Goal: Contribute content

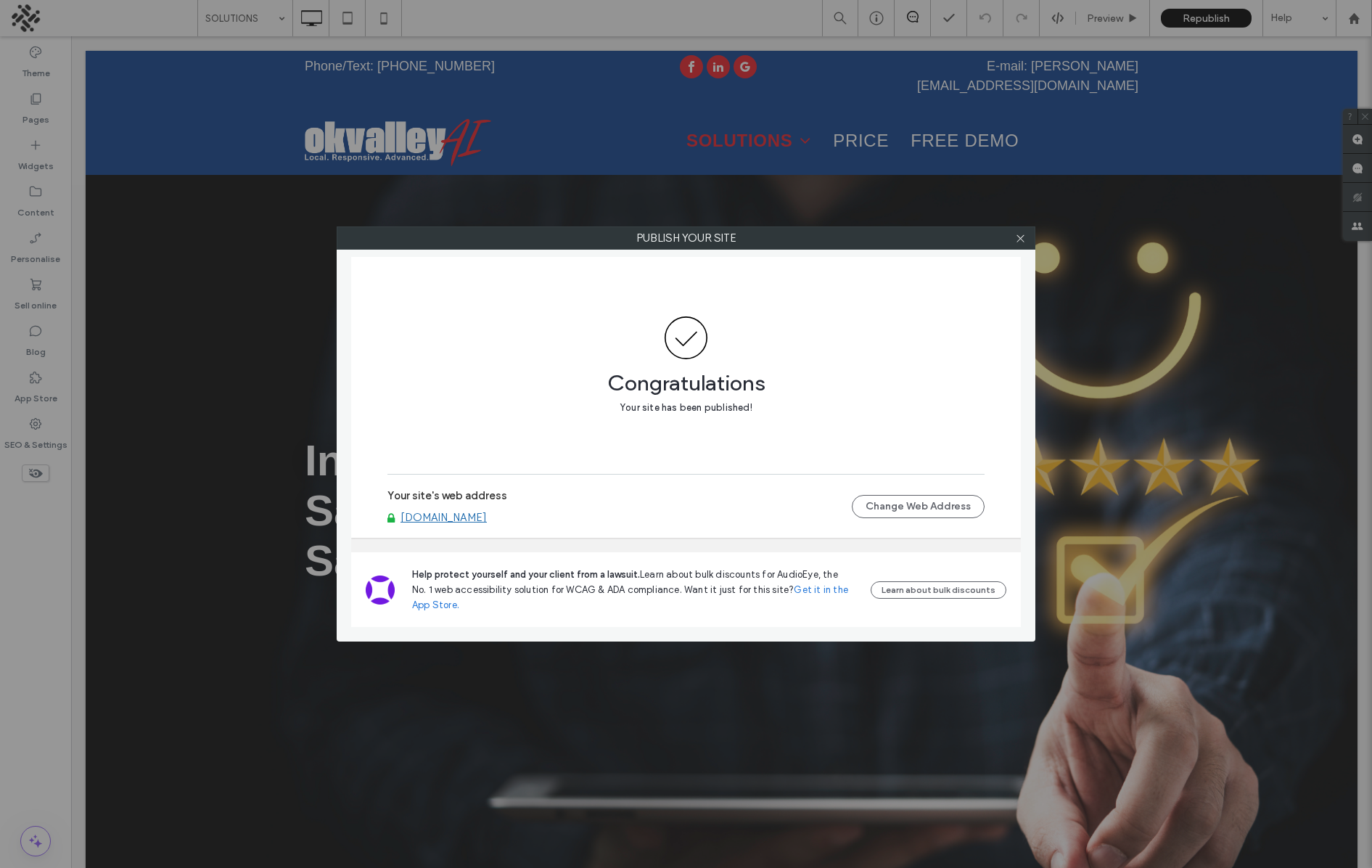
drag, startPoint x: 1060, startPoint y: 133, endPoint x: 1031, endPoint y: 148, distance: 32.6
click at [1060, 133] on div "Publish your site Congratulations Your site has been published! Your site's web…" at bounding box center [686, 434] width 1372 height 868
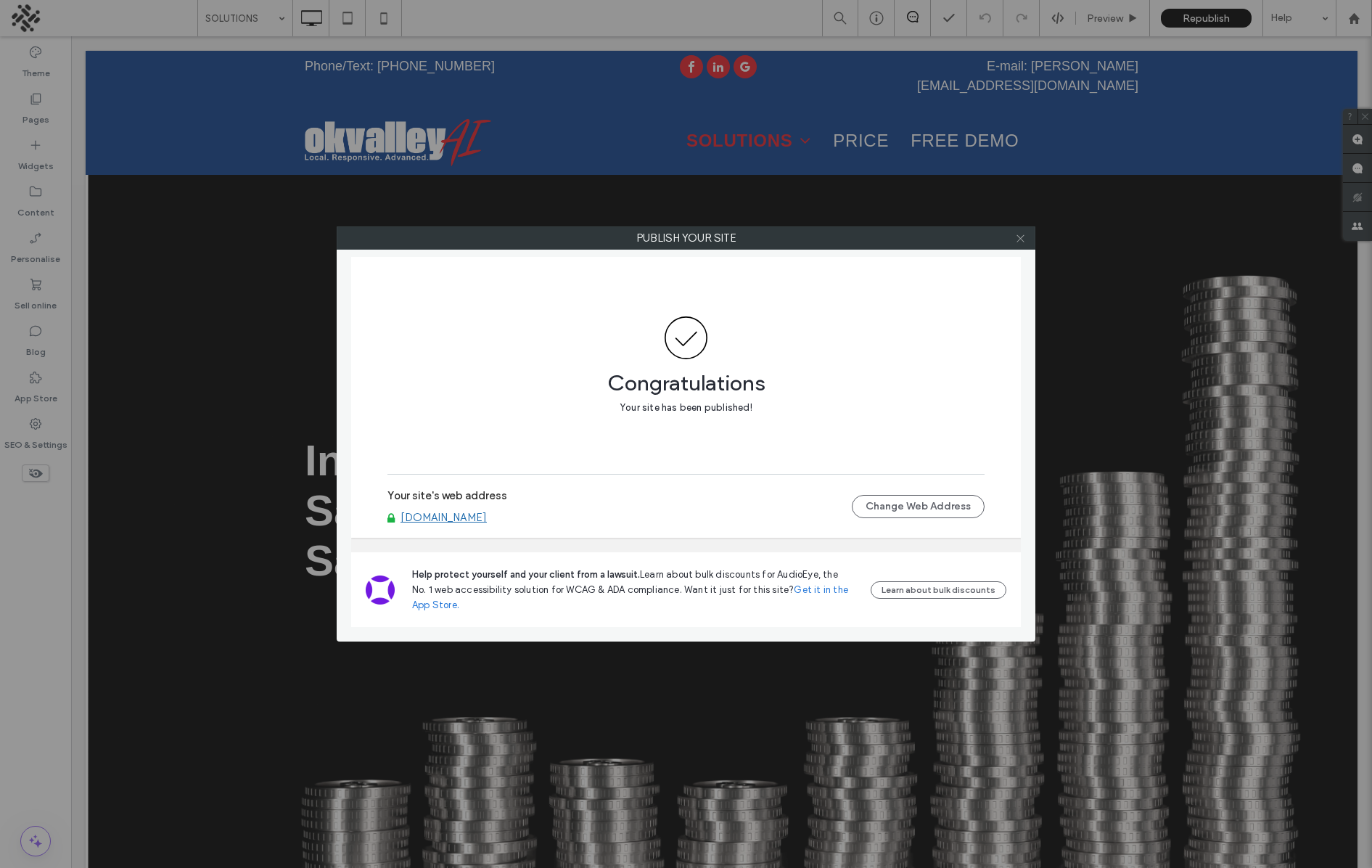
click at [1021, 232] on span at bounding box center [1020, 238] width 11 height 22
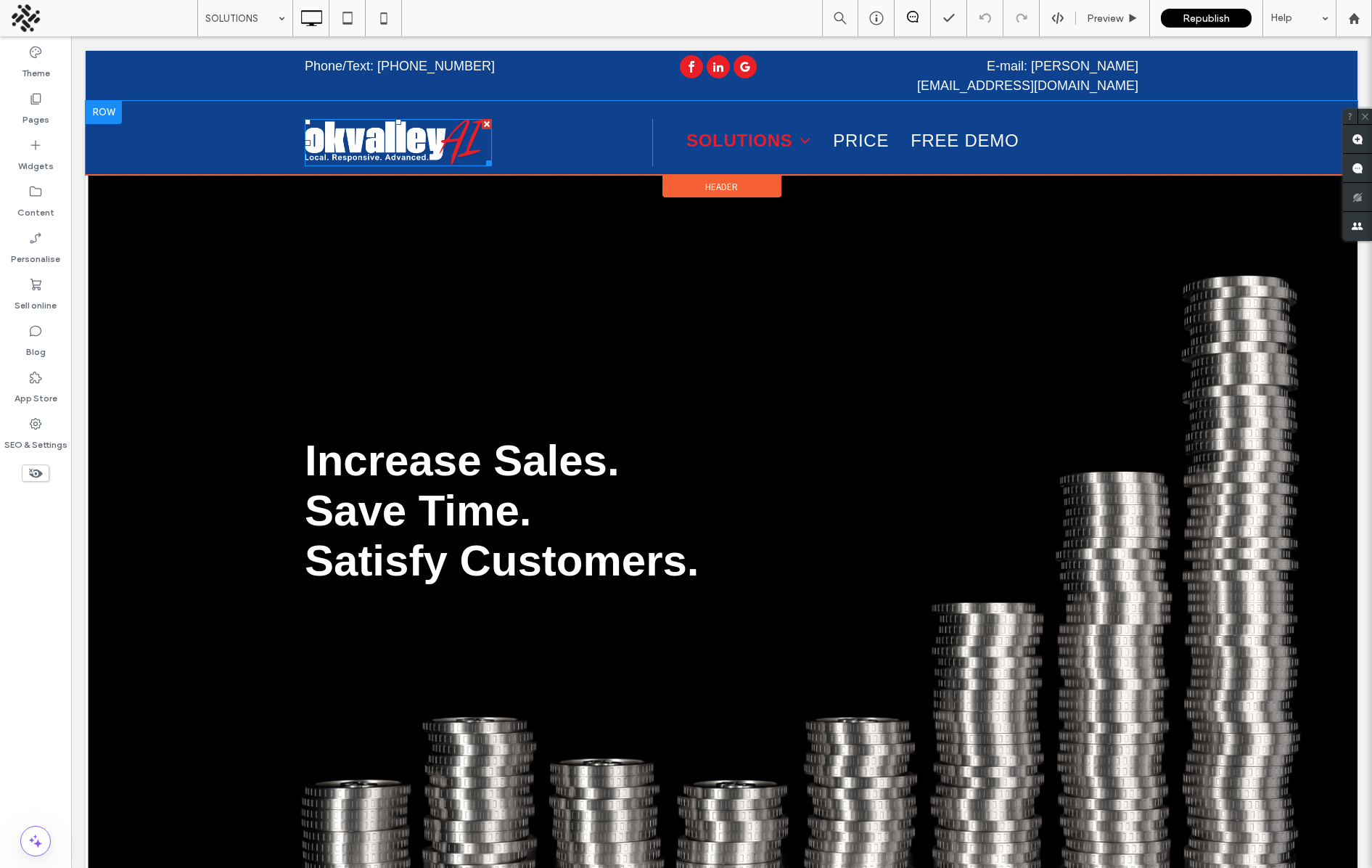
click at [338, 119] on img at bounding box center [398, 142] width 187 height 47
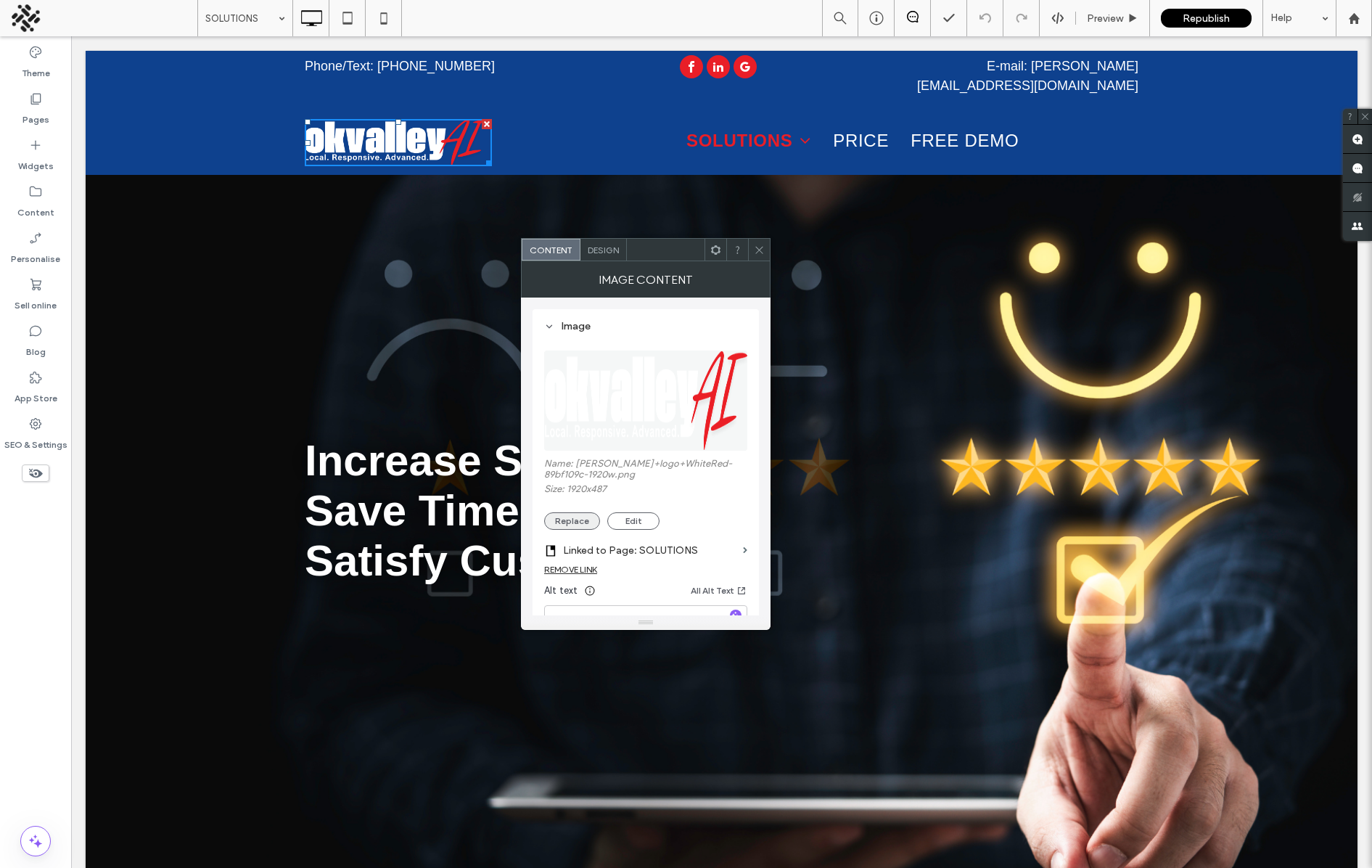
click at [573, 524] on button "Replace" at bounding box center [572, 521] width 56 height 18
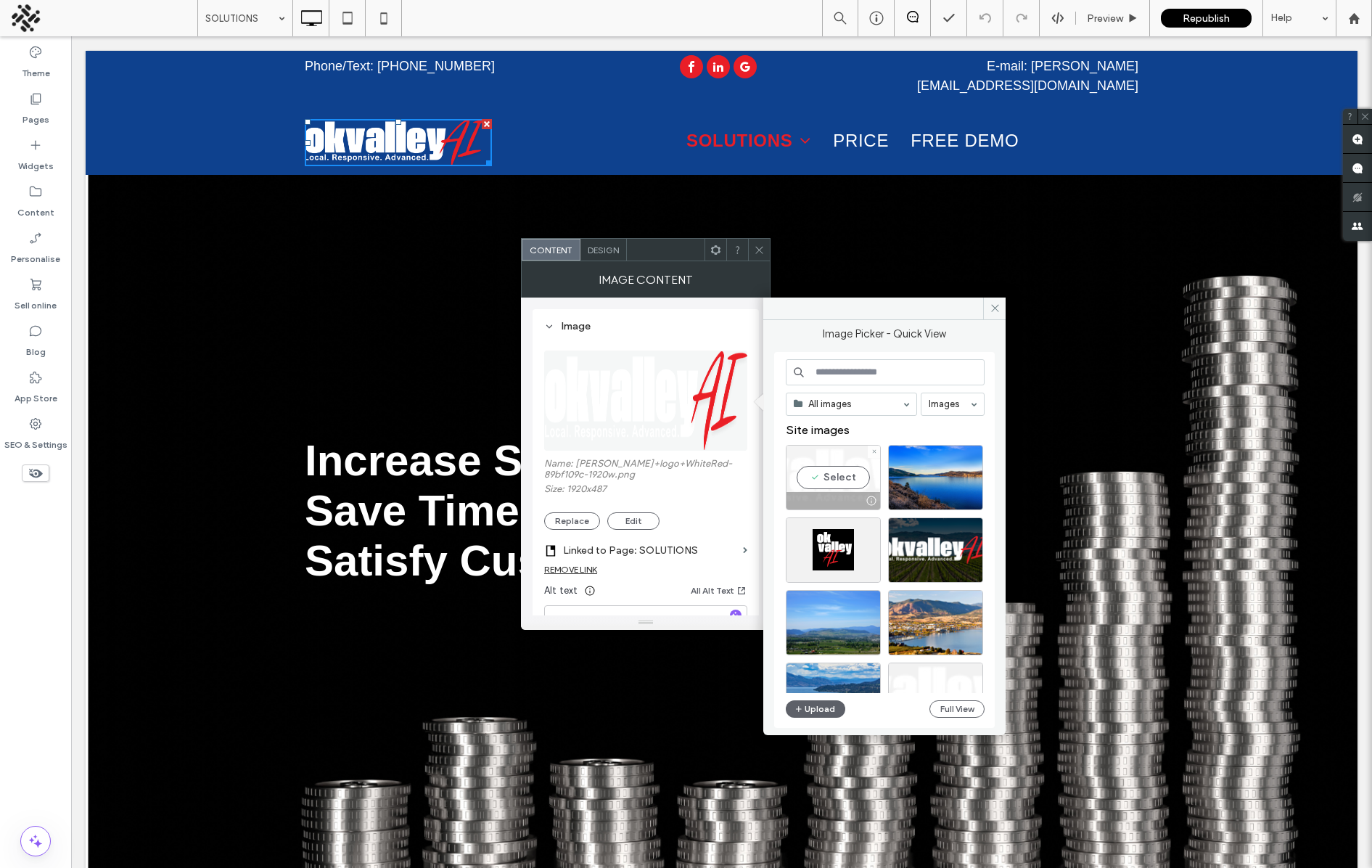
click at [869, 499] on div at bounding box center [872, 500] width 18 height 12
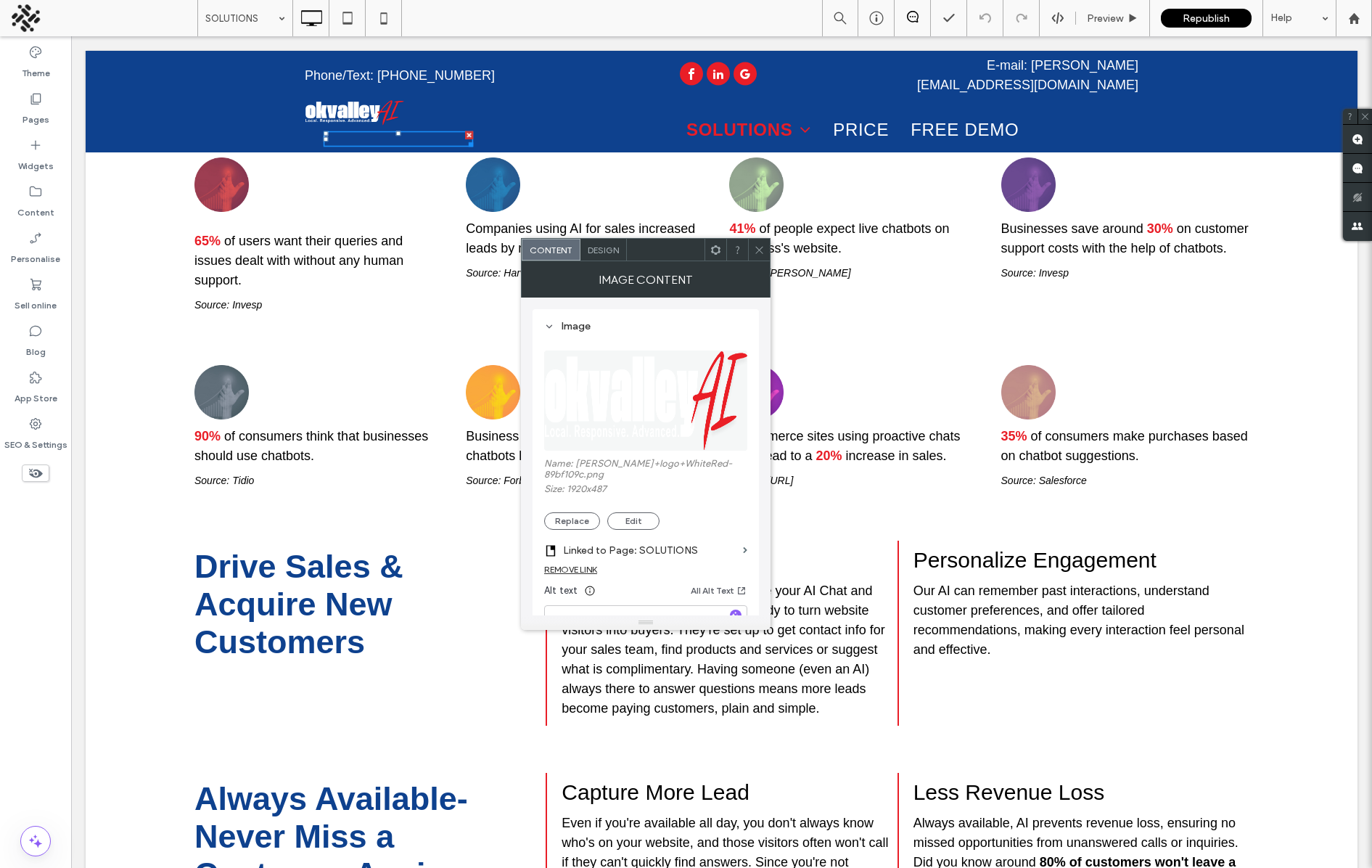
scroll to position [2744, 0]
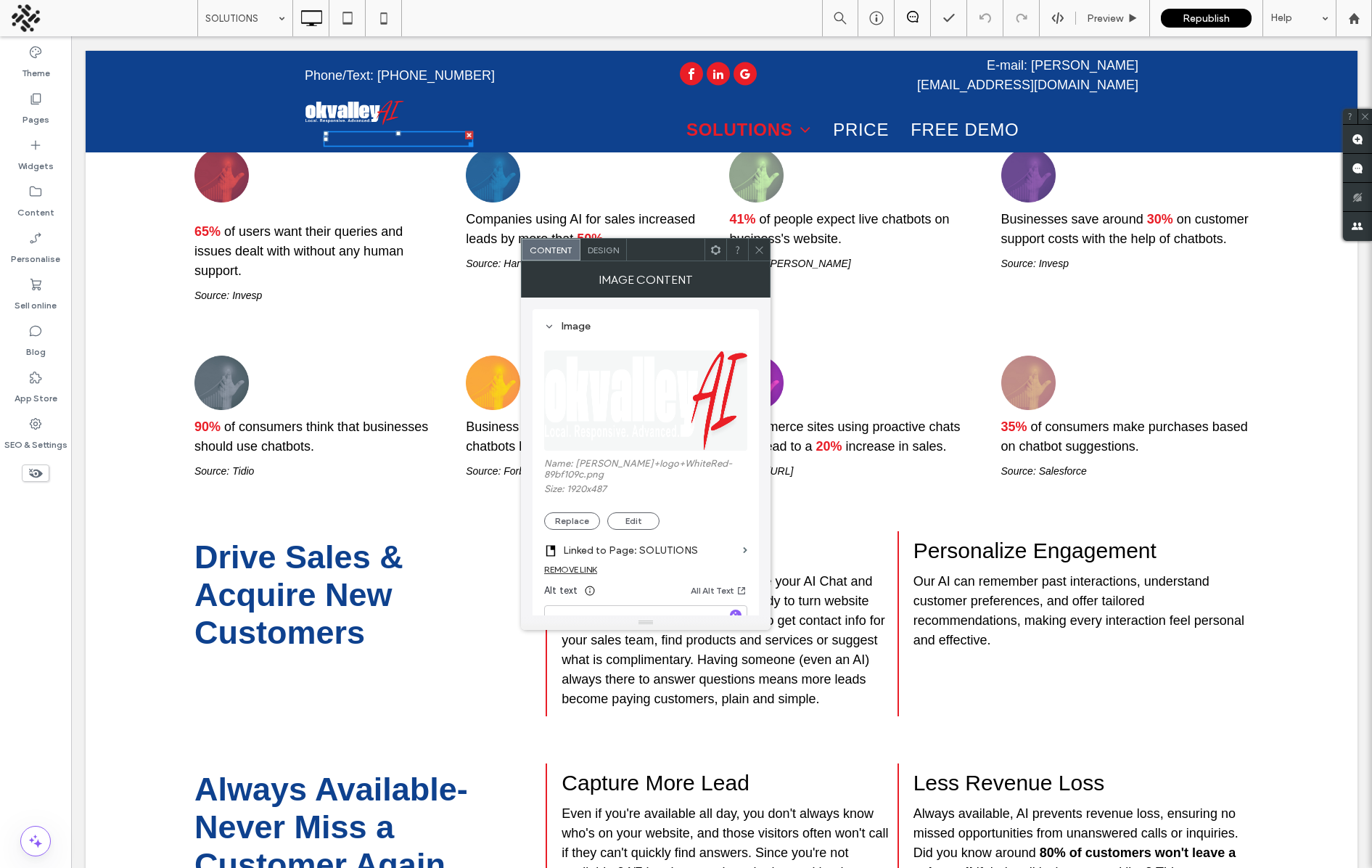
click at [763, 249] on icon at bounding box center [759, 250] width 11 height 11
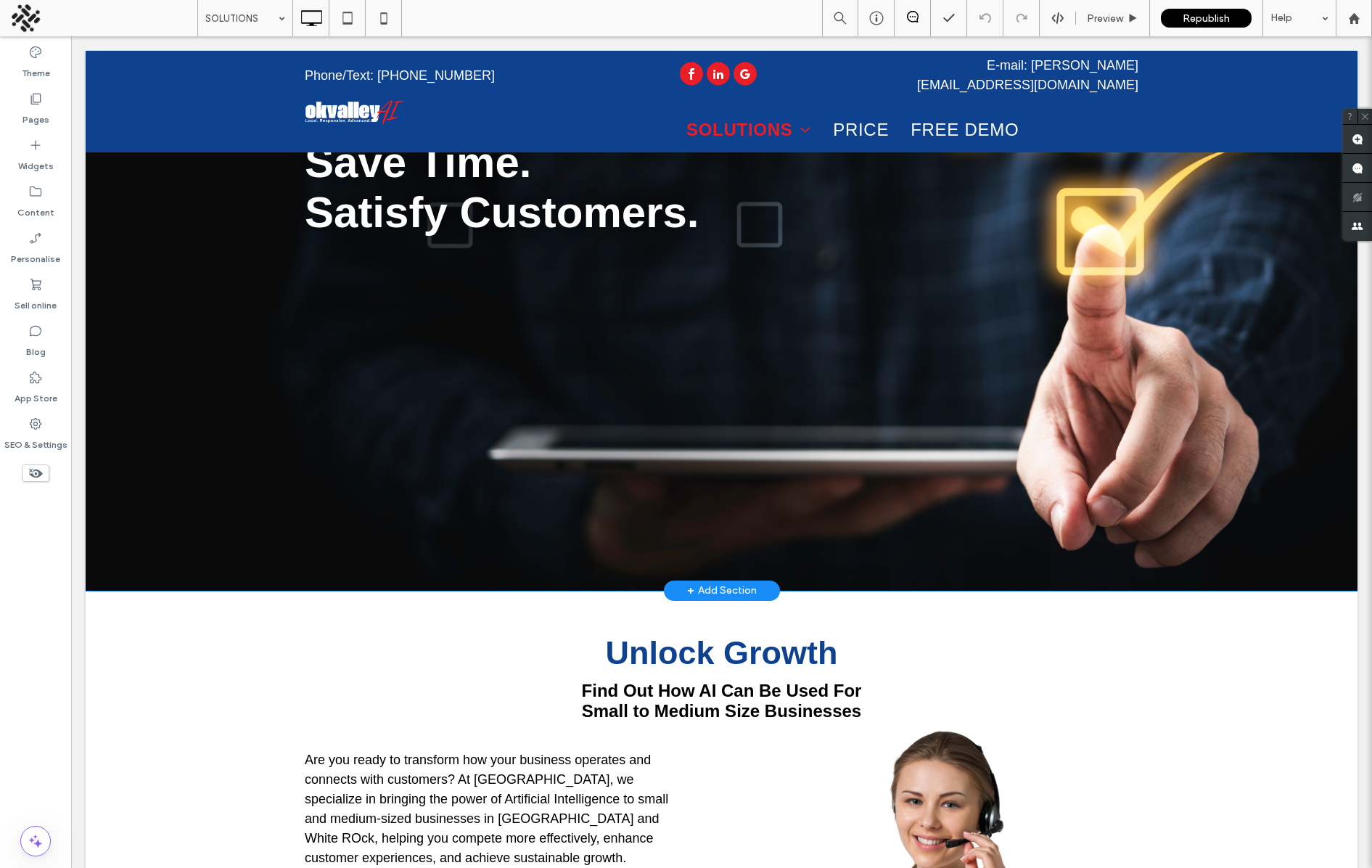
scroll to position [0, 0]
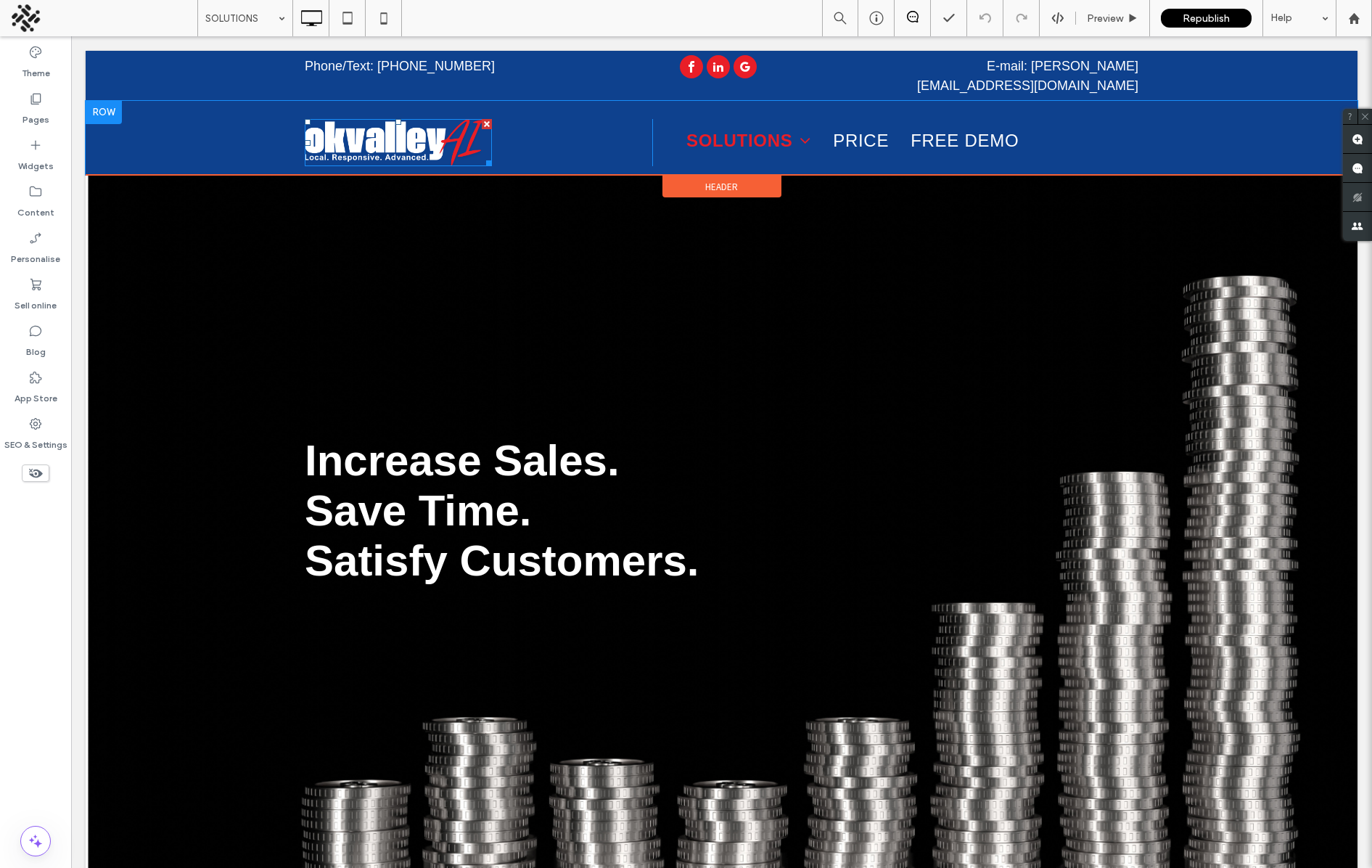
click at [409, 127] on img at bounding box center [398, 142] width 187 height 47
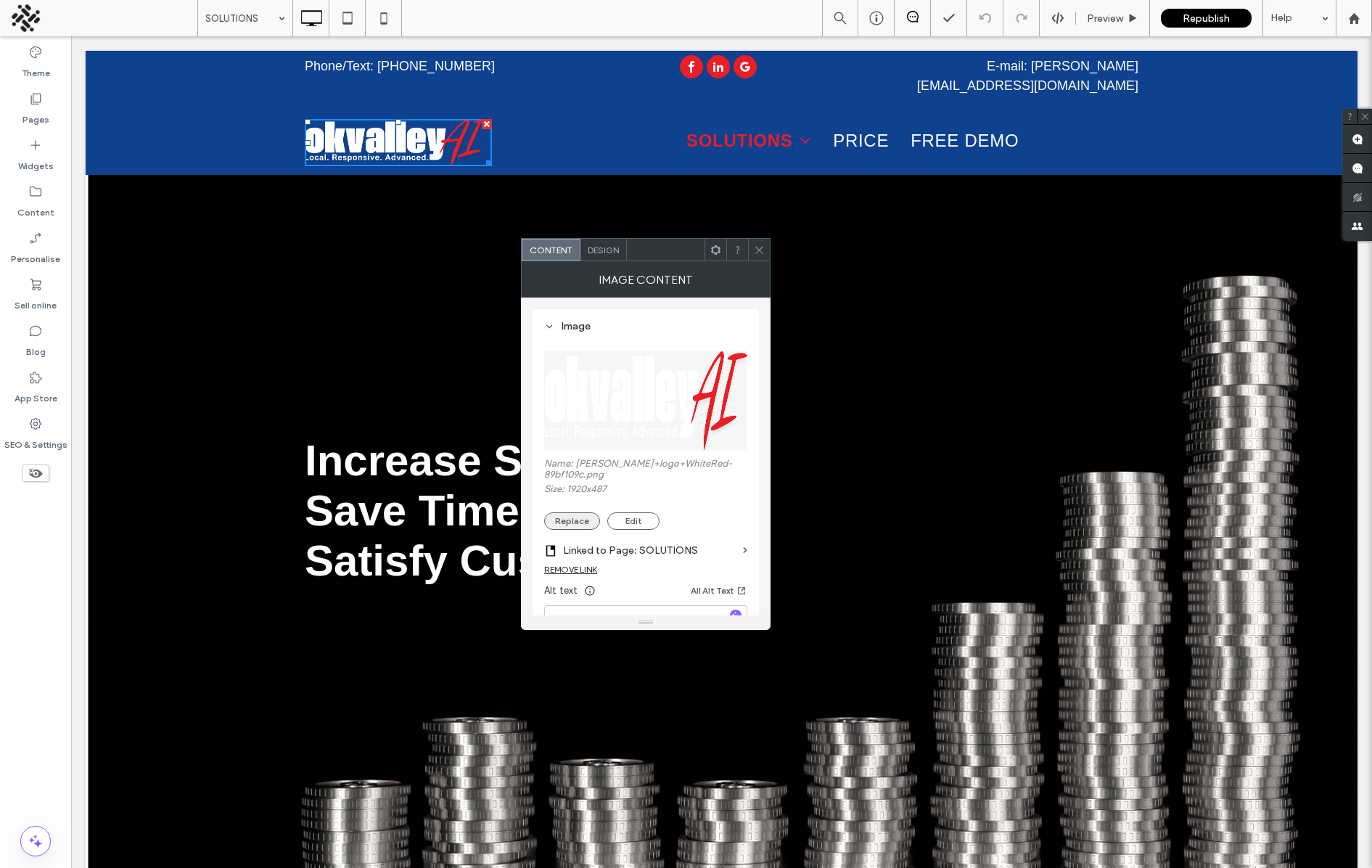
click at [574, 520] on button "Replace" at bounding box center [572, 521] width 56 height 18
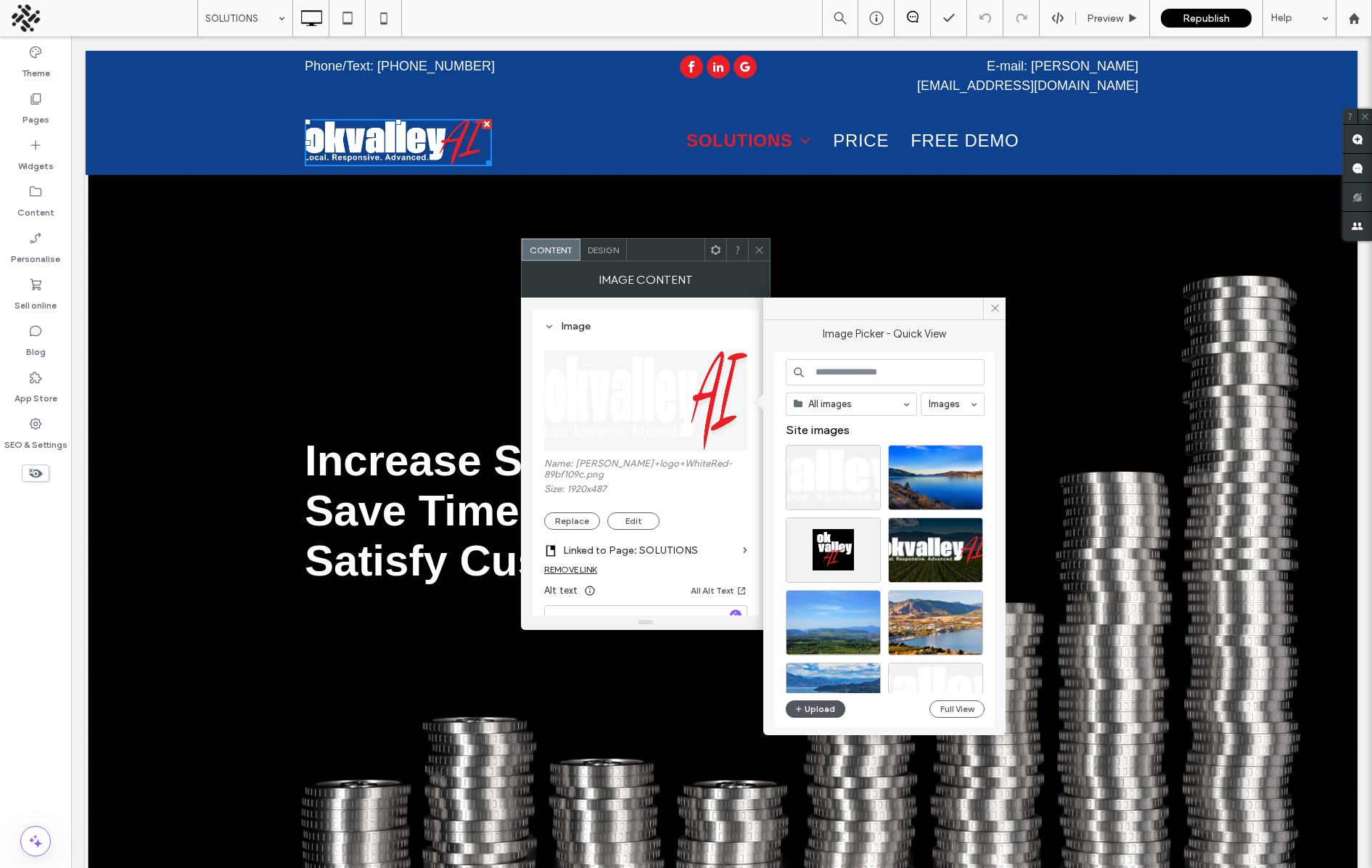
click at [814, 717] on button "Upload" at bounding box center [815, 708] width 59 height 18
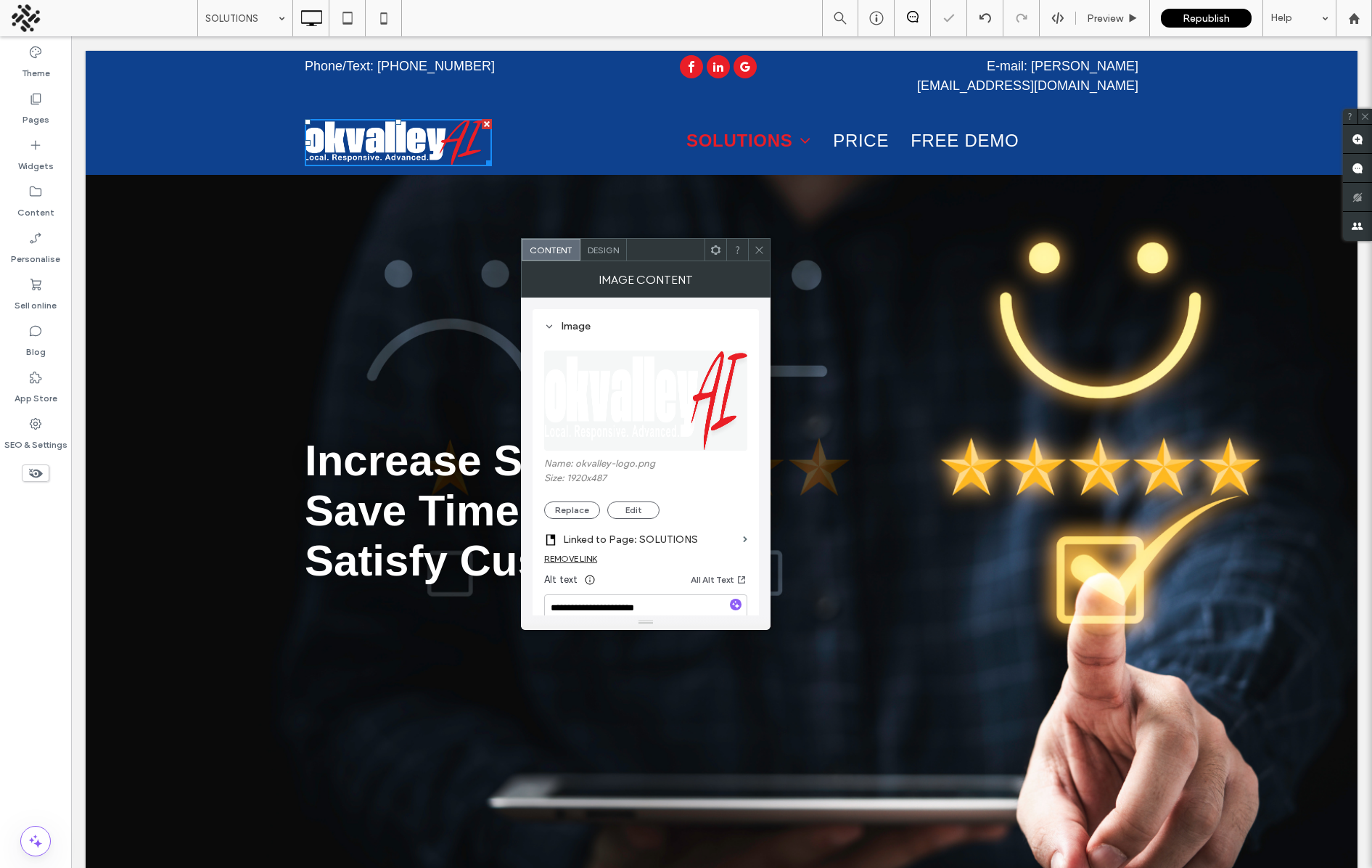
click at [761, 242] on span at bounding box center [759, 250] width 11 height 22
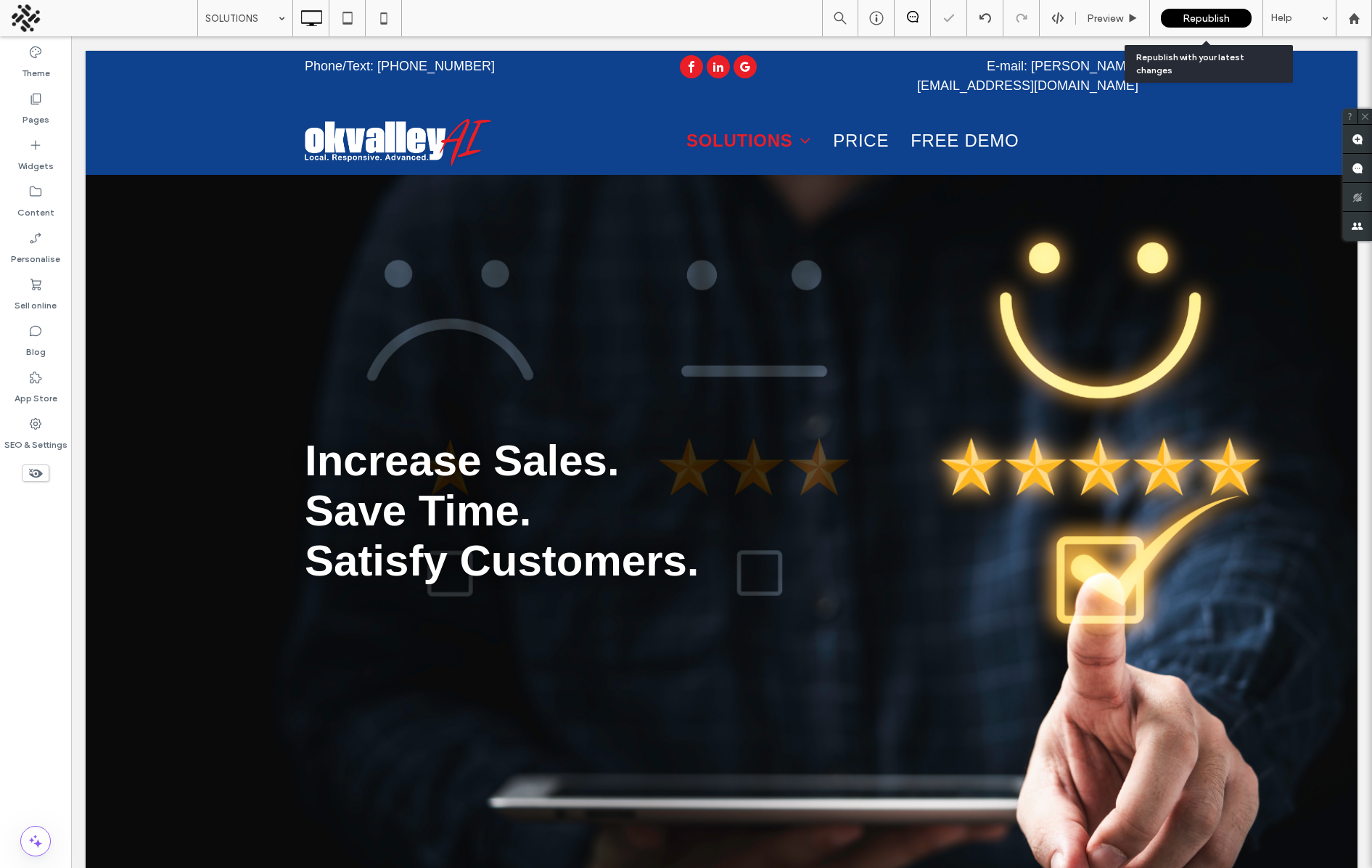
click at [1185, 8] on div "Republish" at bounding box center [1206, 18] width 90 height 36
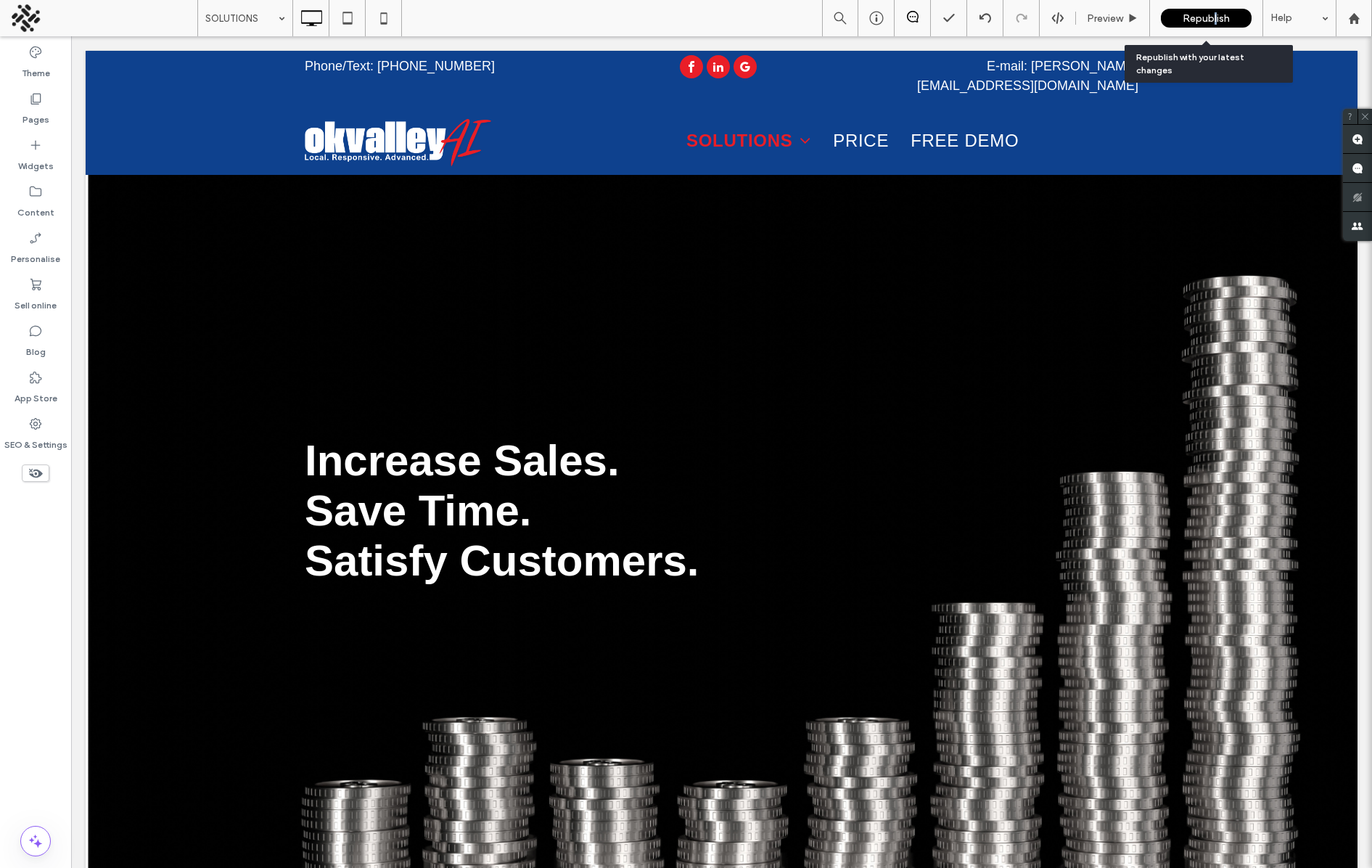
click at [1214, 18] on span "Republish" at bounding box center [1206, 18] width 47 height 12
